Goal: Task Accomplishment & Management: Use online tool/utility

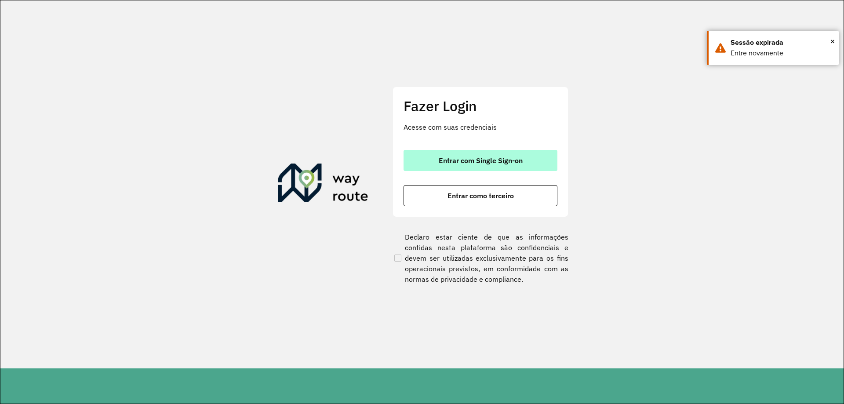
click at [475, 165] on button "Entrar com Single Sign-on" at bounding box center [480, 160] width 154 height 21
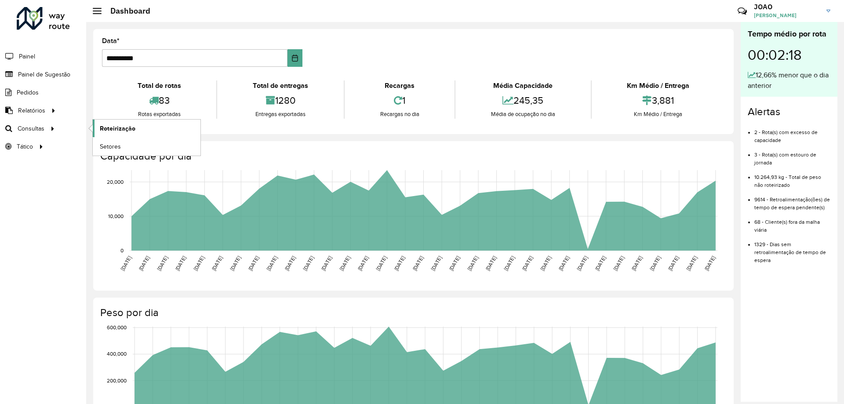
click at [142, 127] on link "Roteirização" at bounding box center [147, 129] width 108 height 18
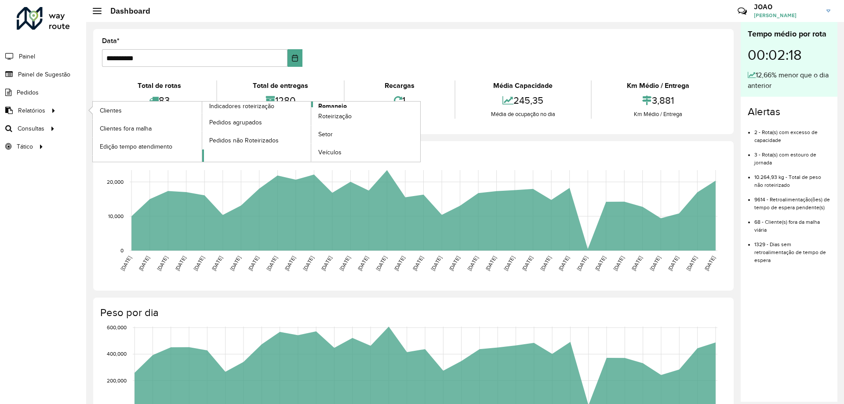
click at [327, 106] on span "Romaneio" at bounding box center [332, 106] width 29 height 9
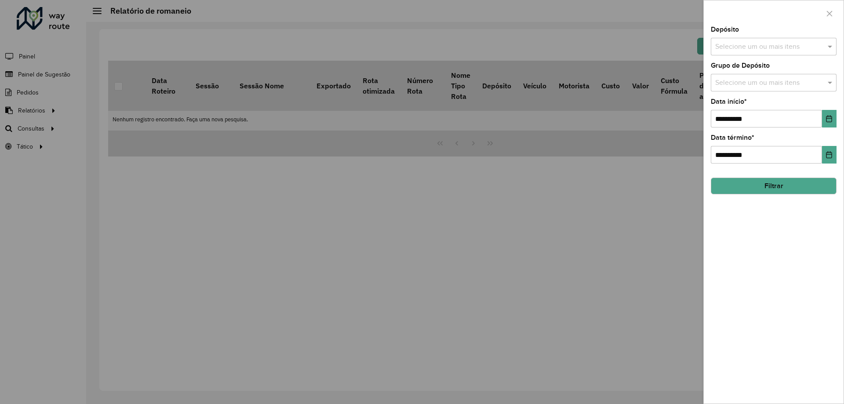
click at [787, 40] on div "Selecione um ou mais itens" at bounding box center [774, 47] width 126 height 18
click at [775, 89] on div "CDD Santa Luzia" at bounding box center [773, 90] width 125 height 15
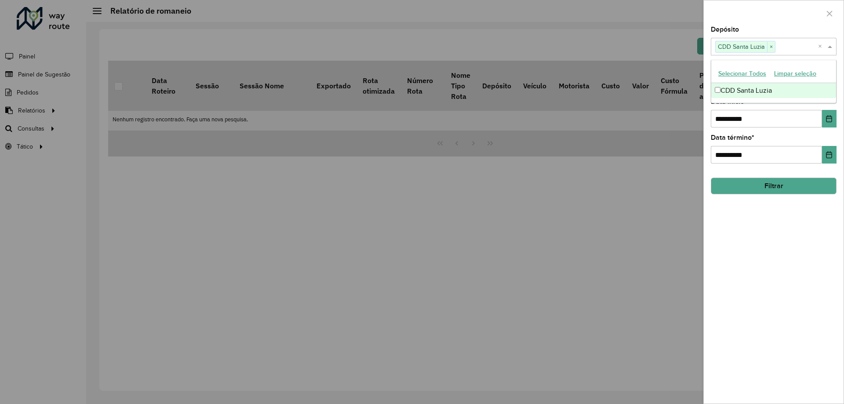
click at [769, 248] on div "**********" at bounding box center [774, 214] width 140 height 377
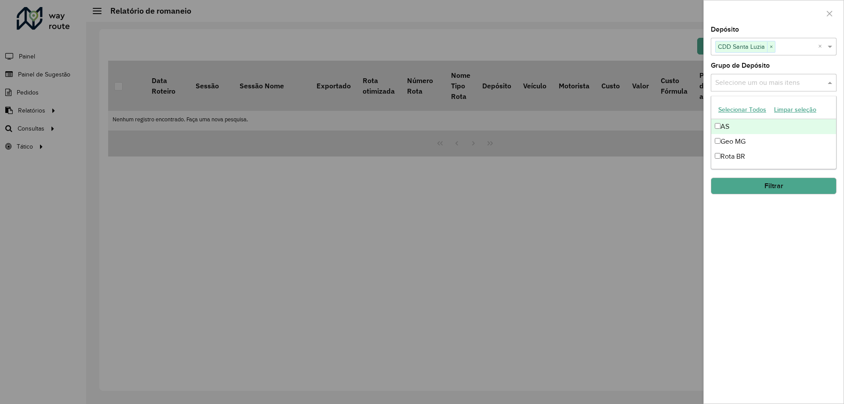
click at [758, 87] on input "text" at bounding box center [769, 83] width 112 height 11
click at [750, 160] on div "Rota BR" at bounding box center [773, 156] width 125 height 15
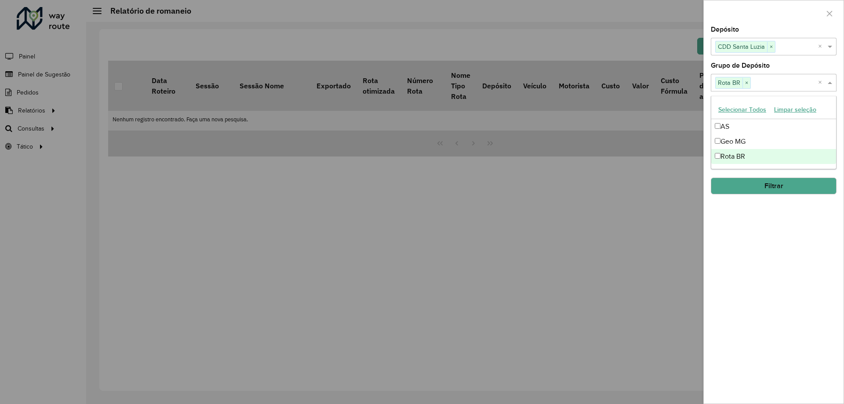
click at [741, 225] on div "**********" at bounding box center [774, 214] width 140 height 377
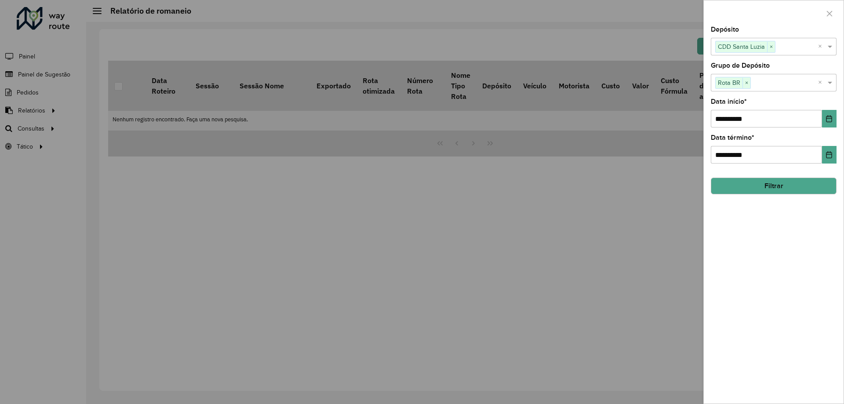
click at [776, 185] on button "Filtrar" at bounding box center [774, 186] width 126 height 17
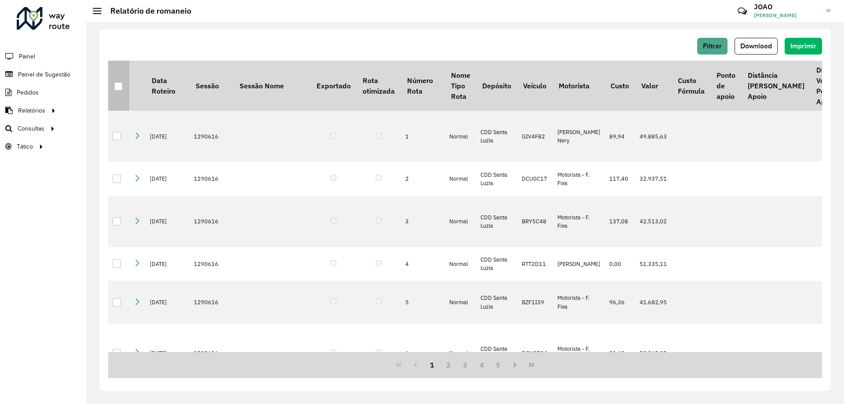
click at [125, 87] on th at bounding box center [118, 86] width 21 height 50
click at [123, 87] on div at bounding box center [118, 86] width 9 height 9
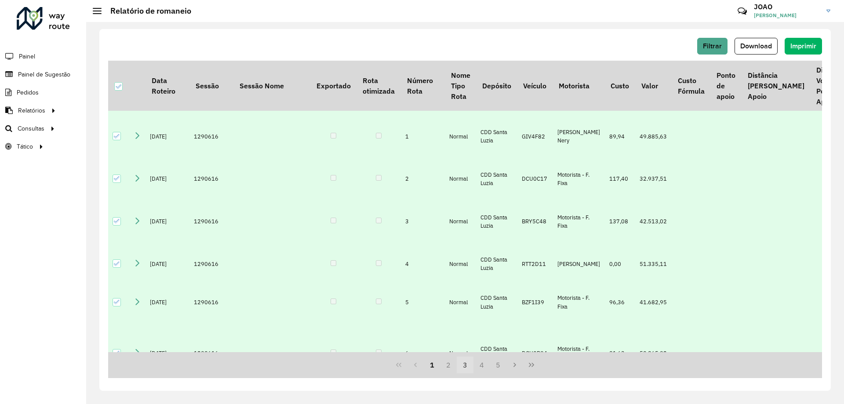
click at [465, 367] on button "3" at bounding box center [465, 364] width 17 height 17
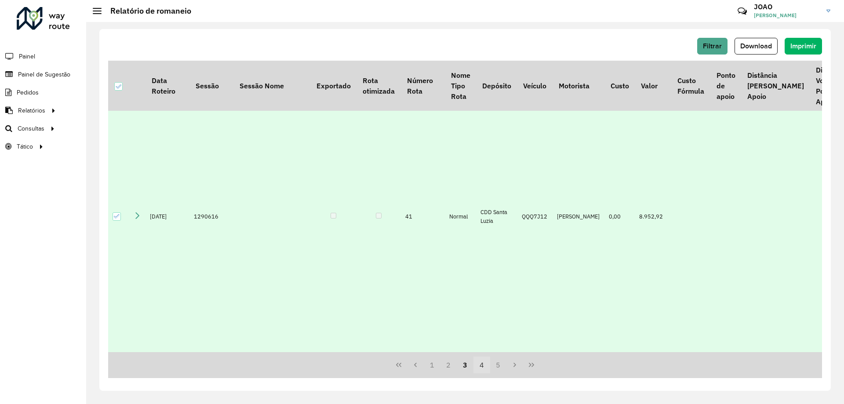
click at [481, 370] on button "4" at bounding box center [481, 364] width 17 height 17
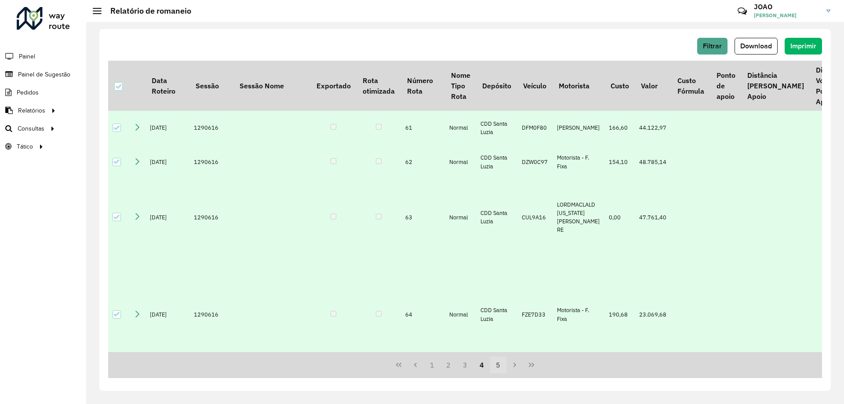
click at [494, 367] on button "5" at bounding box center [498, 364] width 17 height 17
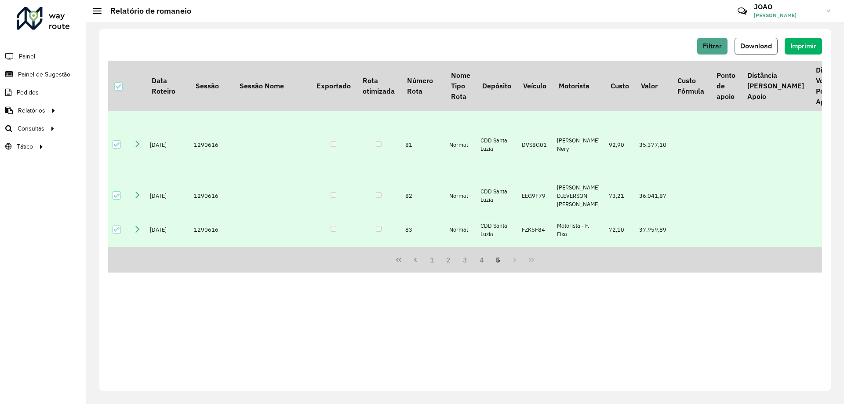
click at [774, 49] on button "Download" at bounding box center [755, 46] width 43 height 17
click at [509, 23] on div "Filtrar Download Imprimir Data Roteiro Sessão Sessão Nome Exportado Rota otimiz…" at bounding box center [465, 213] width 758 height 382
click at [760, 50] on button "Download" at bounding box center [755, 46] width 43 height 17
click at [751, 54] on button "Download" at bounding box center [755, 46] width 43 height 17
click at [225, 273] on div "1 2 3 4 5" at bounding box center [465, 260] width 714 height 26
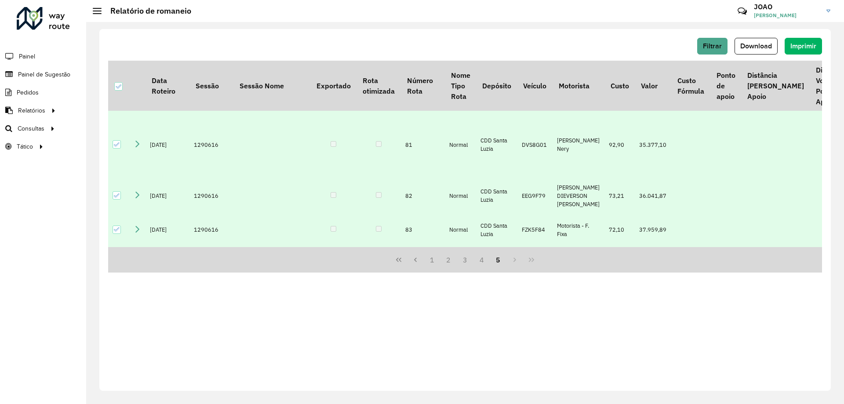
click at [277, 32] on div "Filtrar Download Imprimir Data Roteiro Sessão Sessão Nome Exportado Rota otimiz…" at bounding box center [464, 210] width 731 height 362
click at [116, 127] on span "Roteirização" at bounding box center [118, 128] width 36 height 9
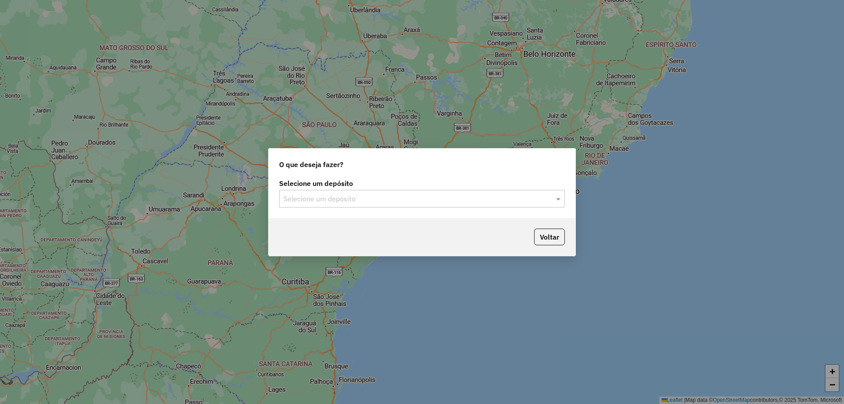
click at [446, 206] on div "Selecione um depósito" at bounding box center [422, 199] width 286 height 18
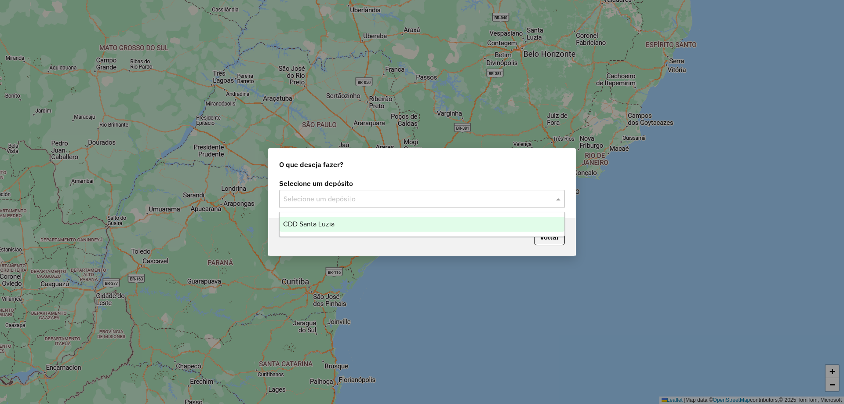
click at [434, 232] on ng-dropdown-panel "CDD Santa Luzia" at bounding box center [422, 224] width 286 height 25
click at [457, 224] on div "CDD Santa Luzia" at bounding box center [421, 224] width 285 height 15
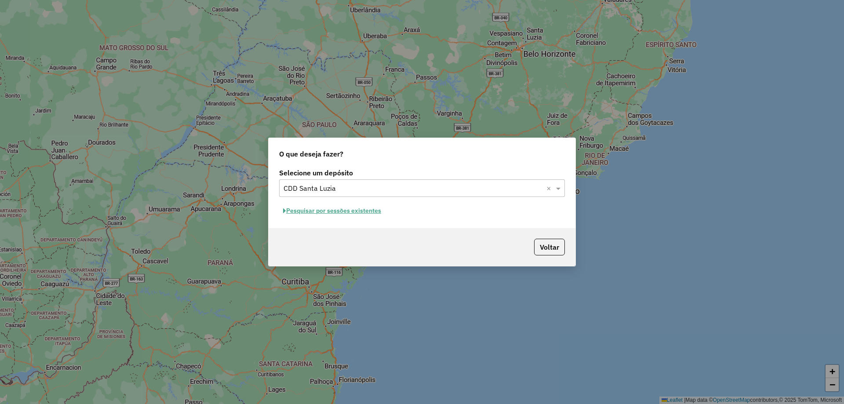
click at [368, 210] on button "Pesquisar por sessões existentes" at bounding box center [332, 211] width 106 height 14
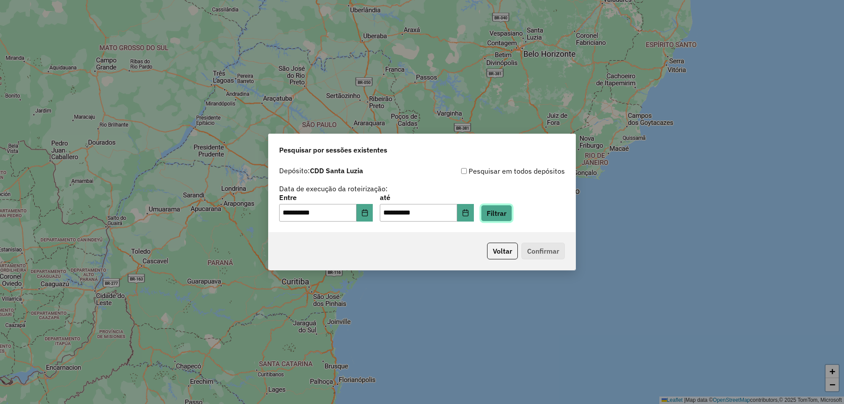
click at [511, 221] on button "Filtrar" at bounding box center [496, 213] width 31 height 17
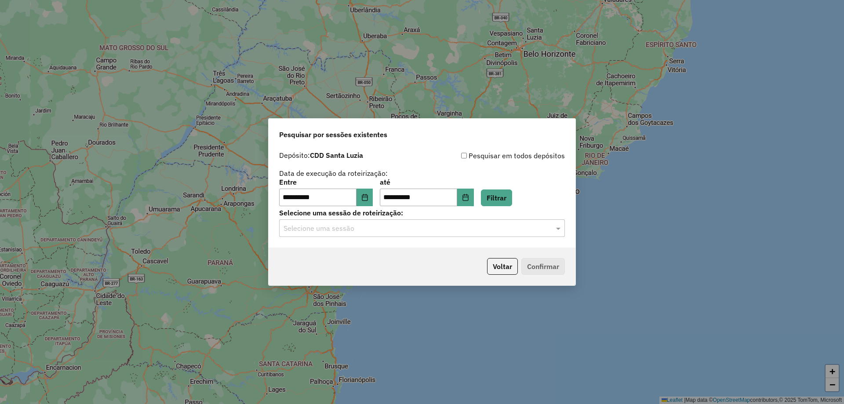
click at [428, 233] on input "text" at bounding box center [412, 228] width 259 height 11
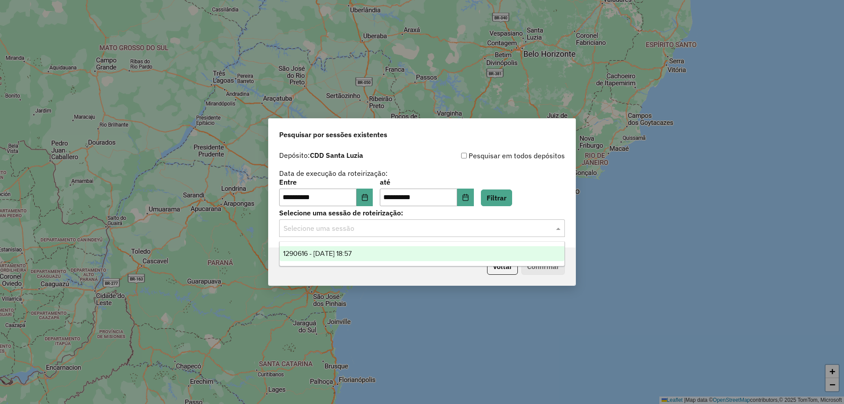
click at [421, 257] on div "1290616 - 08/10/2025 18:57" at bounding box center [421, 253] width 285 height 15
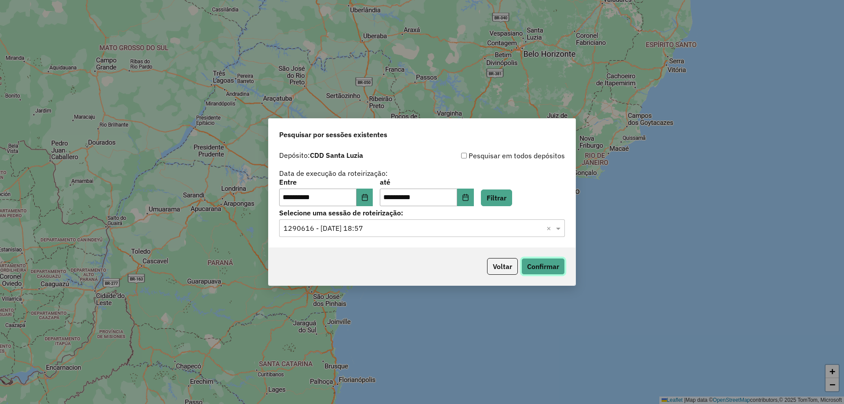
click at [542, 268] on button "Confirmar" at bounding box center [543, 266] width 44 height 17
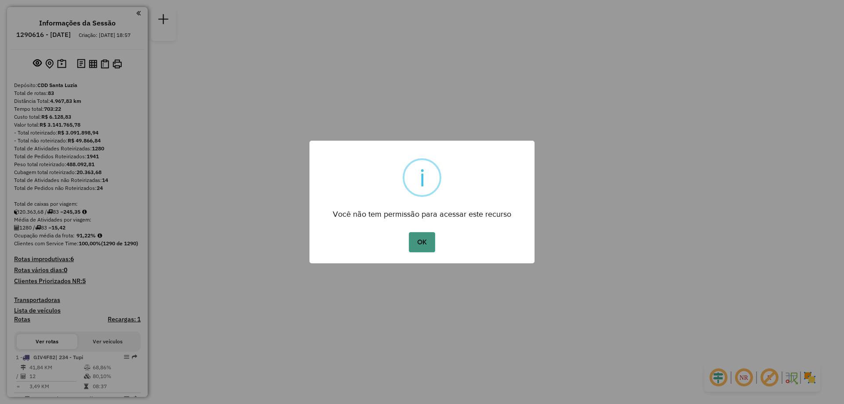
click at [427, 242] on button "OK" at bounding box center [422, 242] width 26 height 20
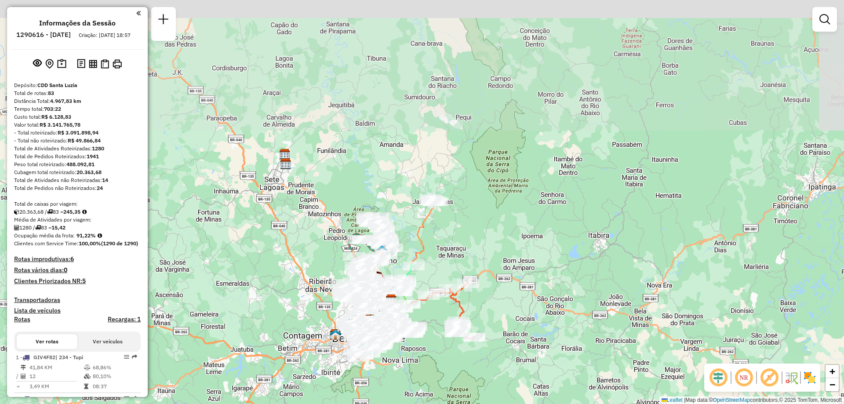
drag, startPoint x: 313, startPoint y: 105, endPoint x: 338, endPoint y: 260, distance: 156.6
click at [338, 260] on div "Janela de atendimento Grade de atendimento Capacidade Transportadoras Veículos …" at bounding box center [422, 202] width 844 height 404
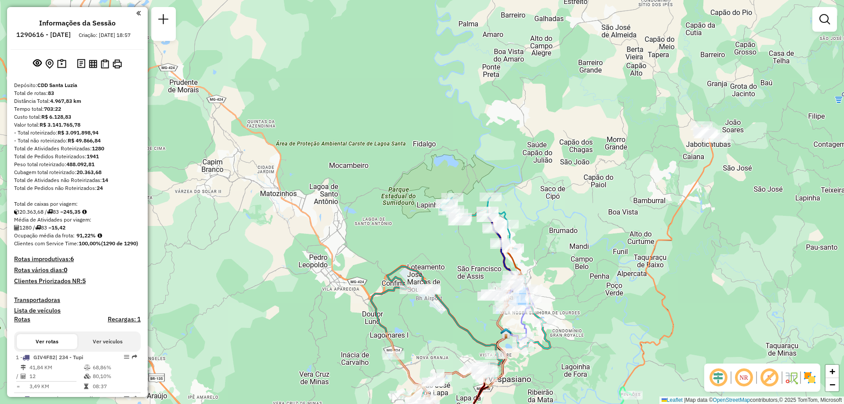
drag, startPoint x: 431, startPoint y: 246, endPoint x: 355, endPoint y: 194, distance: 91.8
click at [355, 194] on div "Janela de atendimento Grade de atendimento Capacidade Transportadoras Veículos …" at bounding box center [422, 202] width 844 height 404
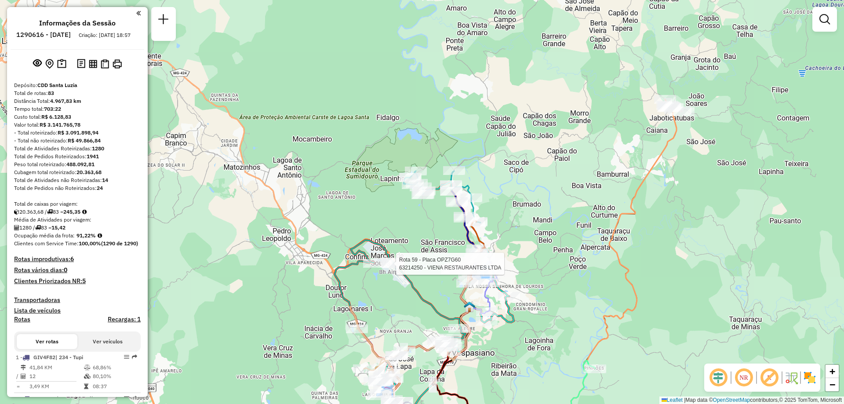
select select "**********"
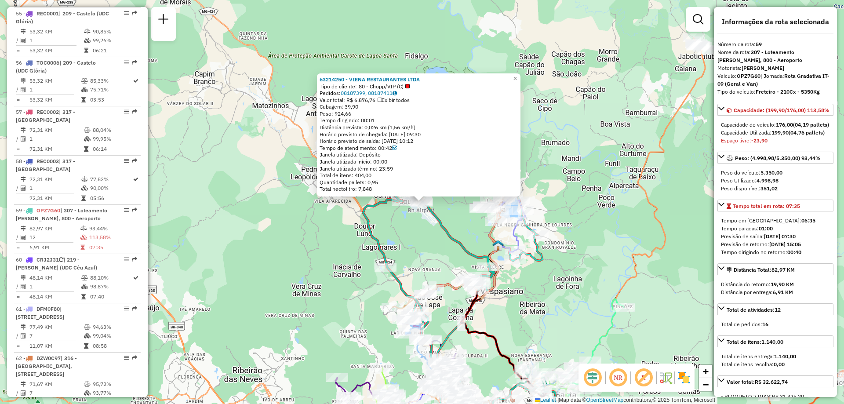
scroll to position [3460, 0]
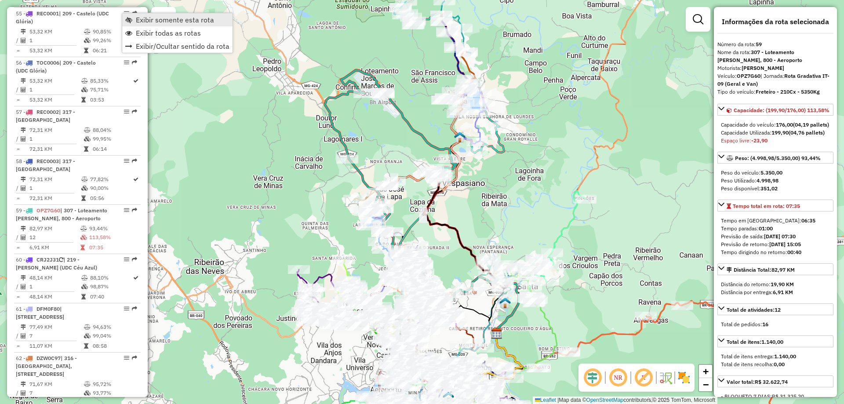
click at [196, 18] on span "Exibir somente esta rota" at bounding box center [175, 19] width 78 height 7
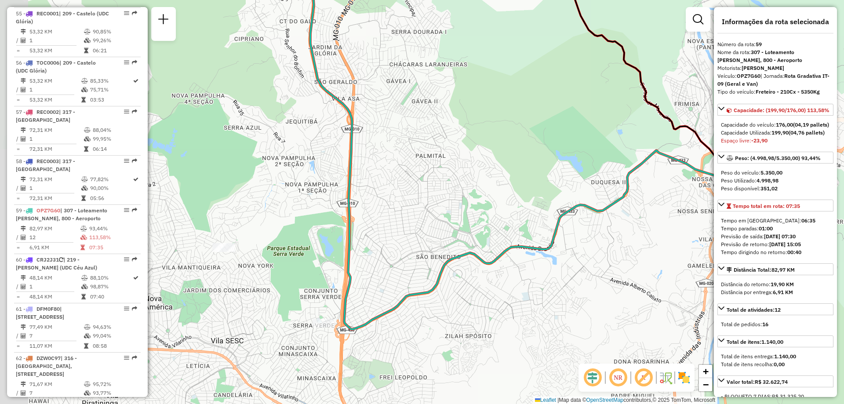
drag, startPoint x: 388, startPoint y: 289, endPoint x: 499, endPoint y: 286, distance: 110.3
click at [499, 286] on div "Janela de atendimento Grade de atendimento Capacidade Transportadoras Veículos …" at bounding box center [422, 202] width 844 height 404
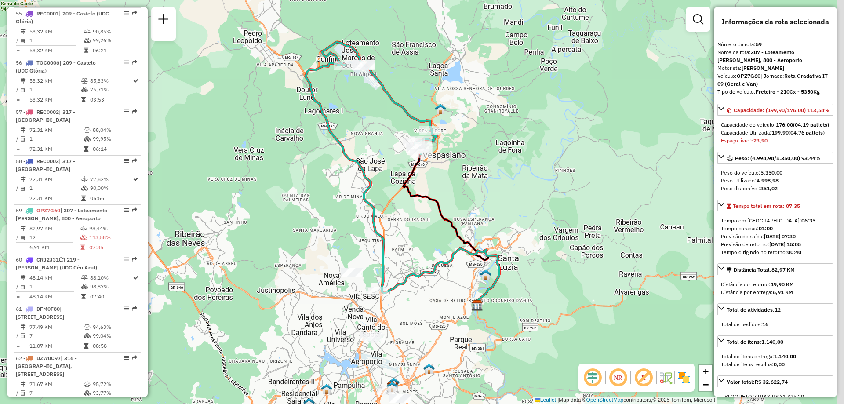
drag, startPoint x: 453, startPoint y: 149, endPoint x: 424, endPoint y: 227, distance: 83.8
click at [424, 227] on div "Janela de atendimento Grade de atendimento Capacidade Transportadoras Veículos …" at bounding box center [422, 202] width 844 height 404
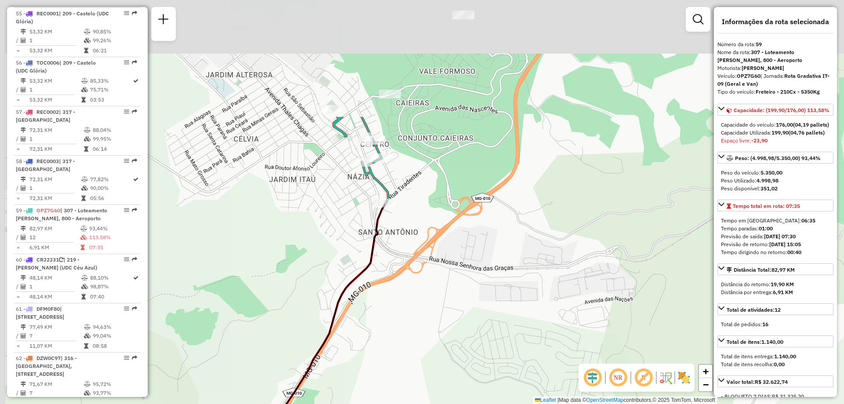
drag, startPoint x: 403, startPoint y: 141, endPoint x: 417, endPoint y: 298, distance: 157.9
click at [417, 298] on div "Janela de atendimento Grade de atendimento Capacidade Transportadoras Veículos …" at bounding box center [422, 202] width 844 height 404
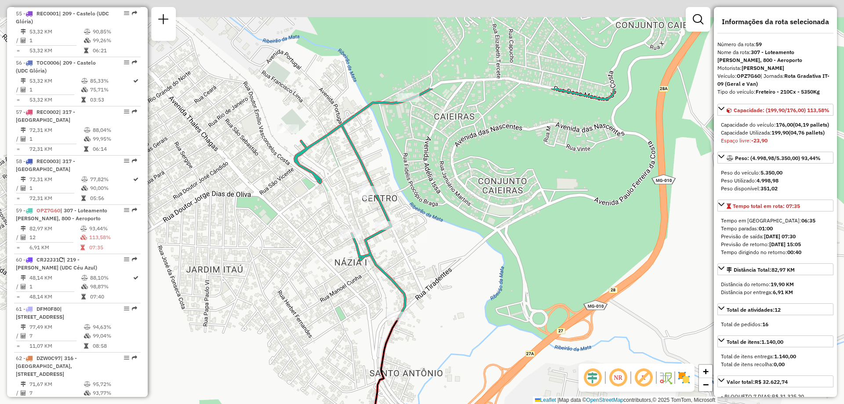
drag, startPoint x: 377, startPoint y: 137, endPoint x: 424, endPoint y: 264, distance: 136.0
click at [429, 270] on div "Janela de atendimento Grade de atendimento Capacidade Transportadoras Veículos …" at bounding box center [422, 202] width 844 height 404
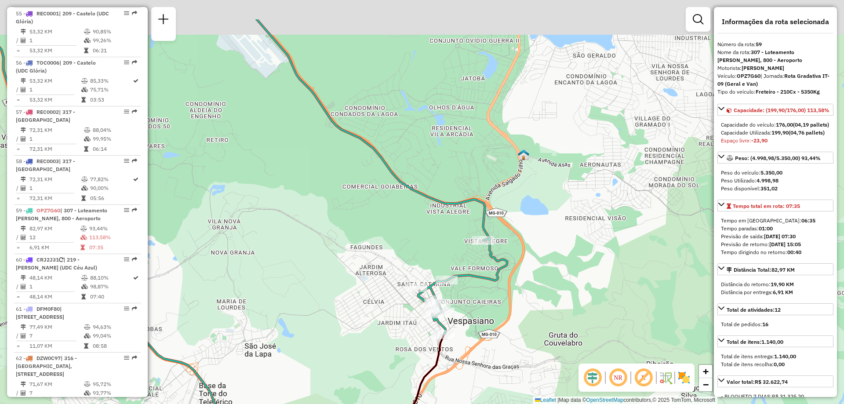
drag, startPoint x: 481, startPoint y: 234, endPoint x: 482, endPoint y: 294, distance: 59.8
click at [482, 294] on div "Janela de atendimento Grade de atendimento Capacidade Transportadoras Veículos …" at bounding box center [422, 202] width 844 height 404
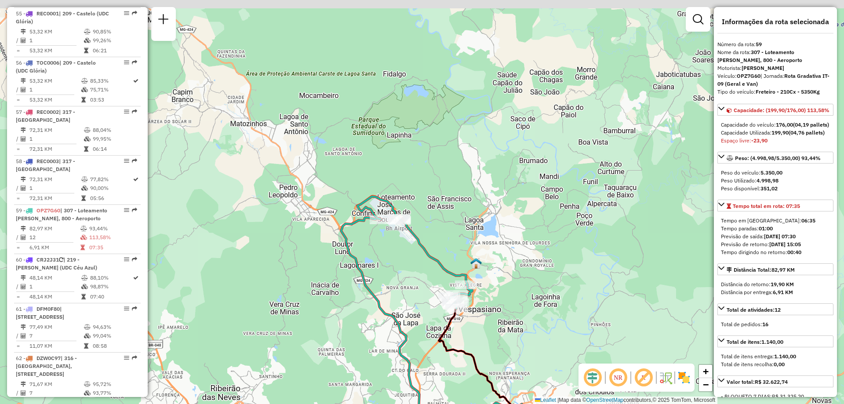
drag, startPoint x: 369, startPoint y: 212, endPoint x: 386, endPoint y: 244, distance: 36.4
click at [386, 244] on div "Janela de atendimento Grade de atendimento Capacidade Transportadoras Veículos …" at bounding box center [422, 202] width 844 height 404
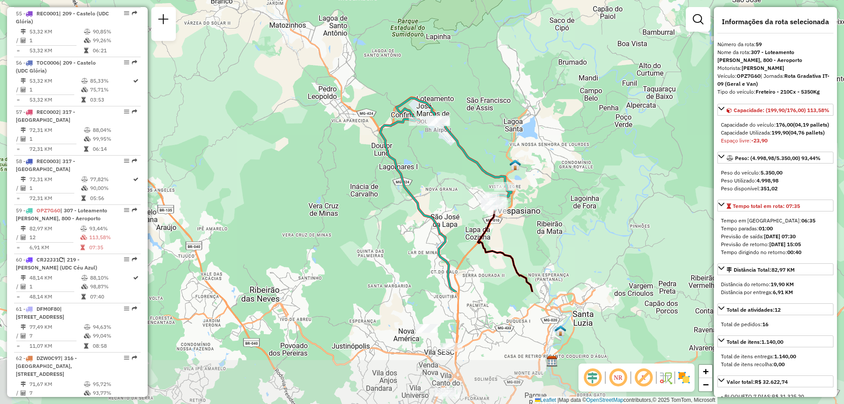
drag, startPoint x: 508, startPoint y: 333, endPoint x: 460, endPoint y: 179, distance: 161.1
click at [460, 180] on div "Janela de atendimento Grade de atendimento Capacidade Transportadoras Veículos …" at bounding box center [422, 202] width 844 height 404
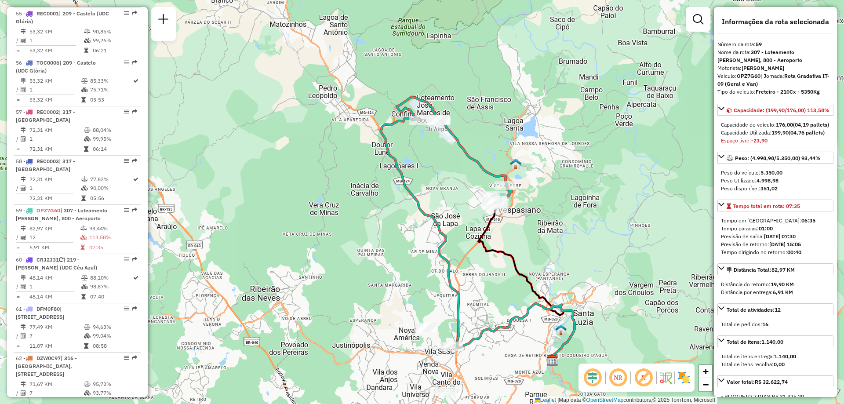
drag, startPoint x: 483, startPoint y: 272, endPoint x: 480, endPoint y: 217, distance: 55.9
click at [480, 223] on div "Janela de atendimento Grade de atendimento Capacidade Transportadoras Veículos …" at bounding box center [422, 202] width 844 height 404
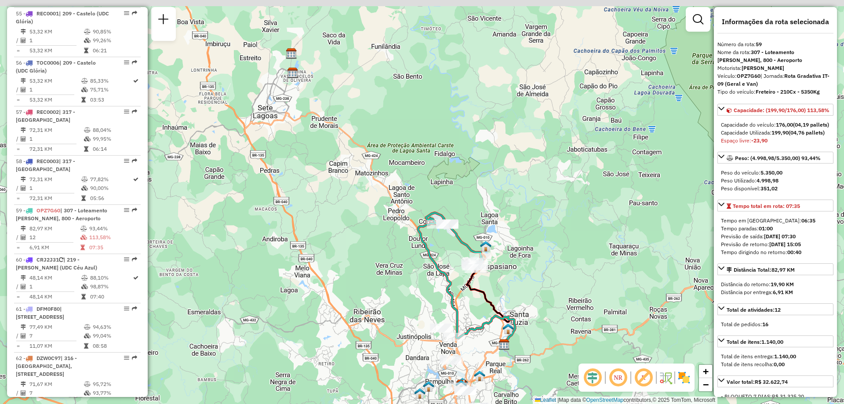
drag, startPoint x: 483, startPoint y: 251, endPoint x: 484, endPoint y: 289, distance: 37.4
click at [484, 289] on div "Janela de atendimento Grade de atendimento Capacidade Transportadoras Veículos …" at bounding box center [422, 202] width 844 height 404
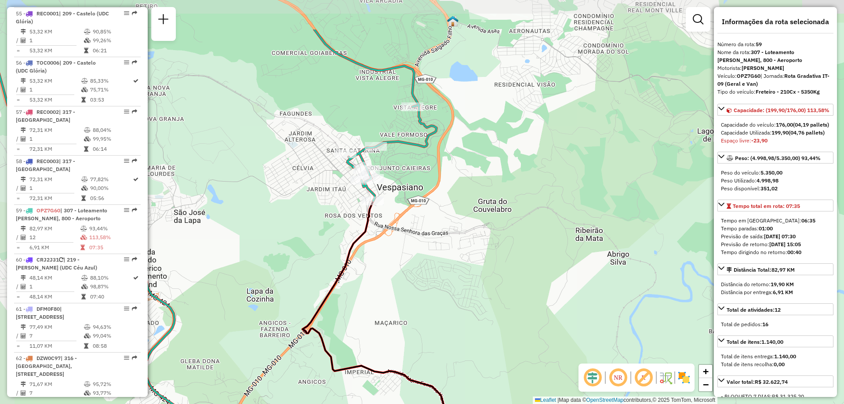
drag, startPoint x: 381, startPoint y: 193, endPoint x: 406, endPoint y: 263, distance: 74.4
click at [406, 263] on div "Janela de atendimento Grade de atendimento Capacidade Transportadoras Veículos …" at bounding box center [422, 202] width 844 height 404
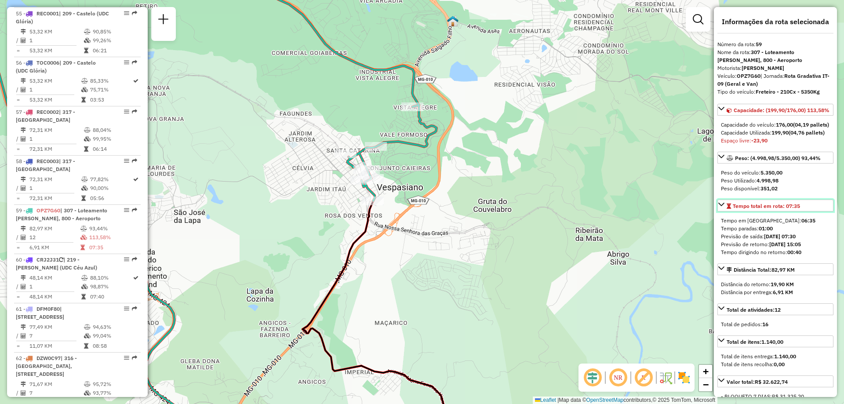
click at [780, 209] on span "Tempo total em rota: 07:35" at bounding box center [766, 206] width 67 height 7
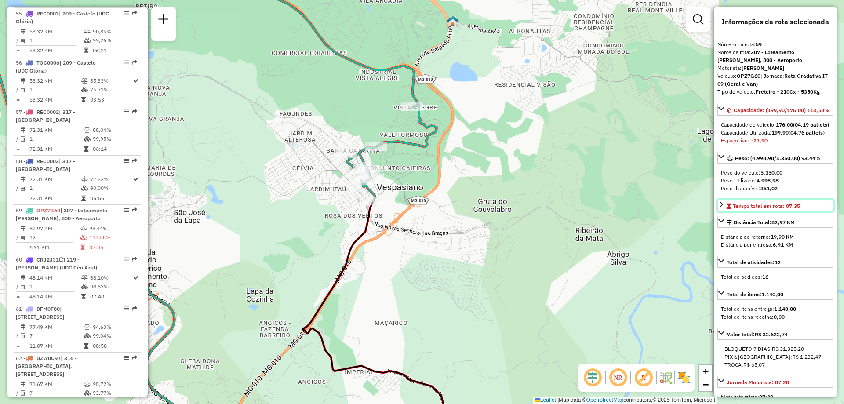
click at [780, 209] on span "Tempo total em rota: 07:35" at bounding box center [766, 206] width 67 height 7
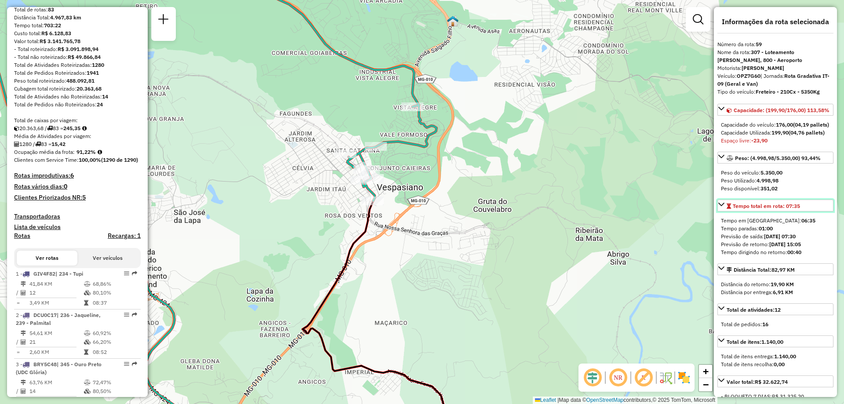
scroll to position [11, 0]
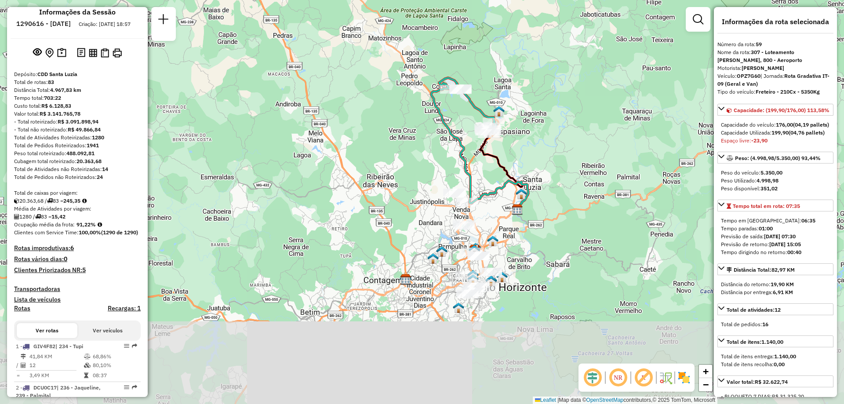
drag, startPoint x: 507, startPoint y: 333, endPoint x: 521, endPoint y: 162, distance: 171.5
click at [521, 162] on div "Janela de atendimento Grade de atendimento Capacidade Transportadoras Veículos …" at bounding box center [422, 202] width 844 height 404
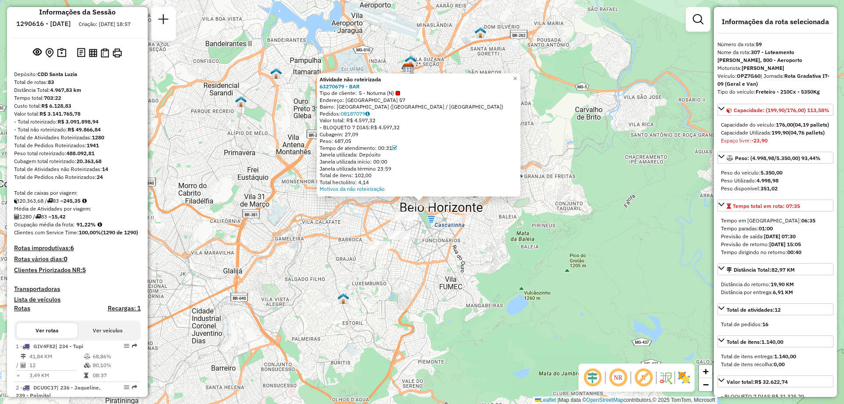
click at [359, 215] on div "Atividade não roteirizada 63270679 - BAR Tipo de cliente: 5 - Noturna (N) Ender…" at bounding box center [422, 202] width 844 height 404
